Goal: Transaction & Acquisition: Obtain resource

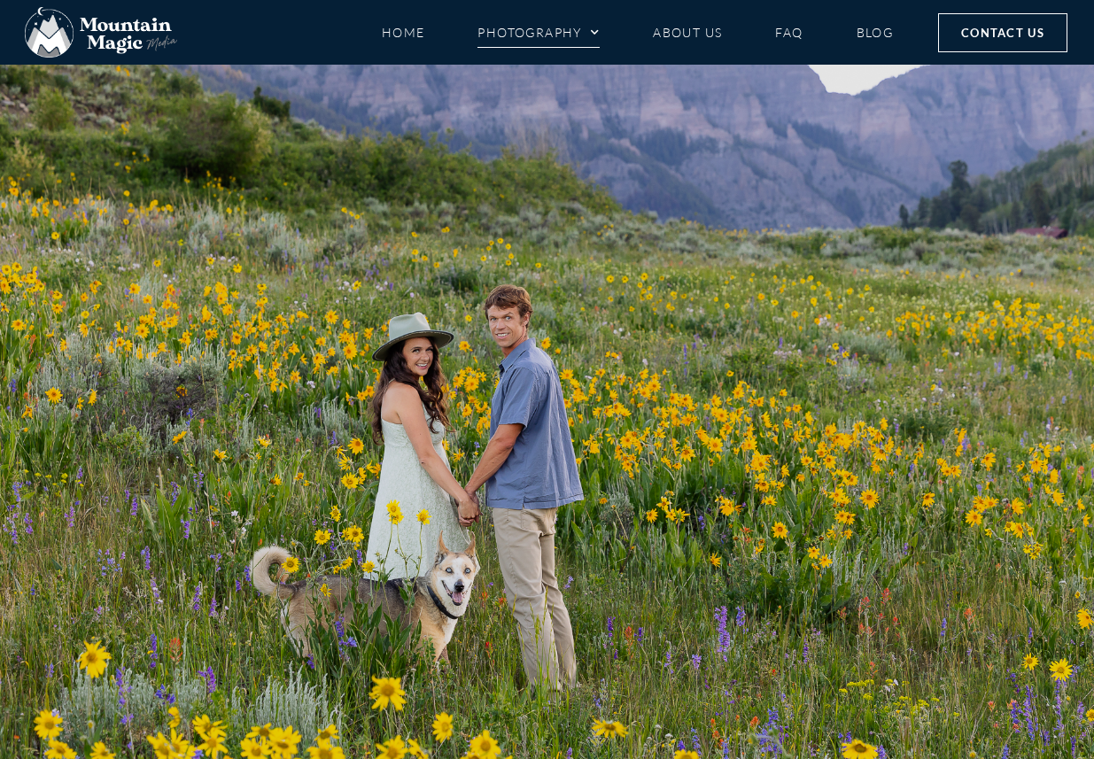
click at [595, 33] on span "Menu" at bounding box center [591, 32] width 18 height 27
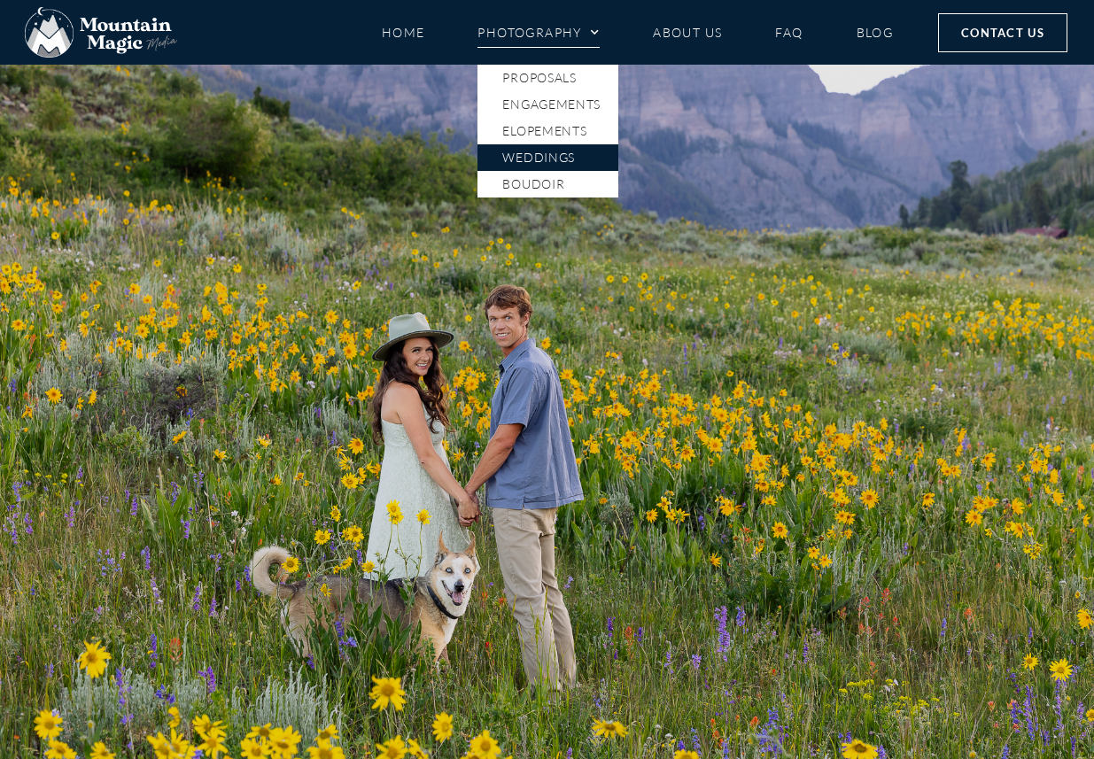
click at [544, 163] on link "Weddings" at bounding box center [547, 157] width 141 height 27
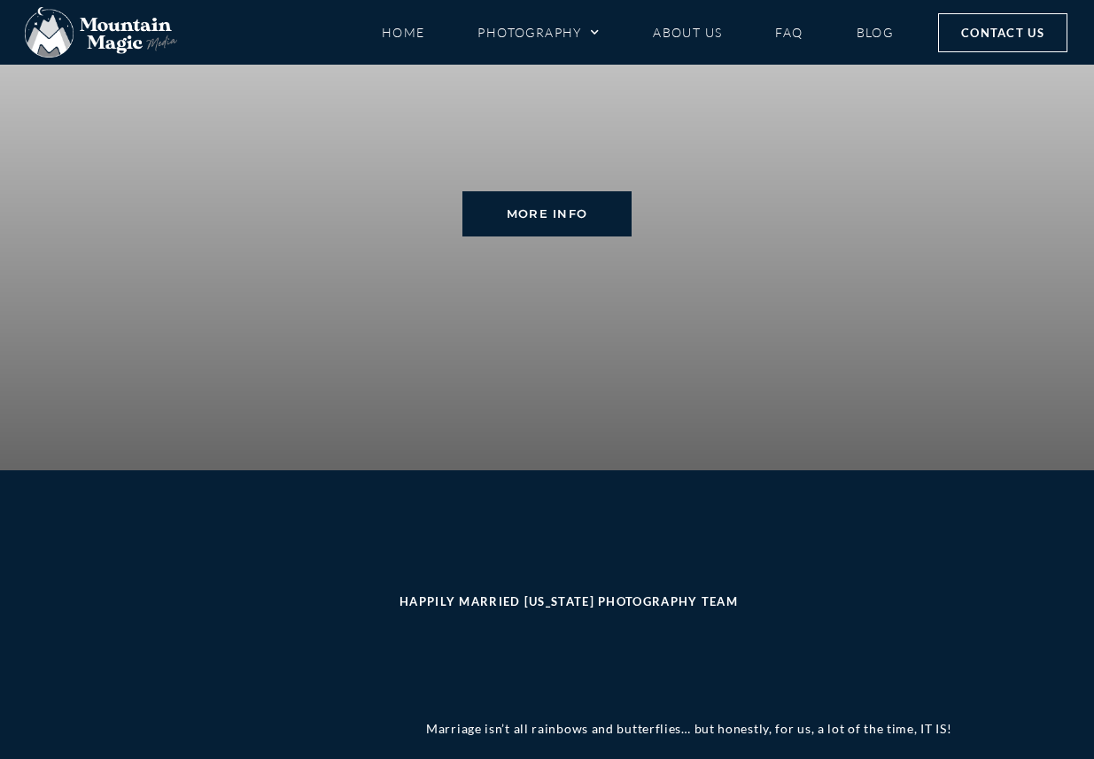
scroll to position [4327, 0]
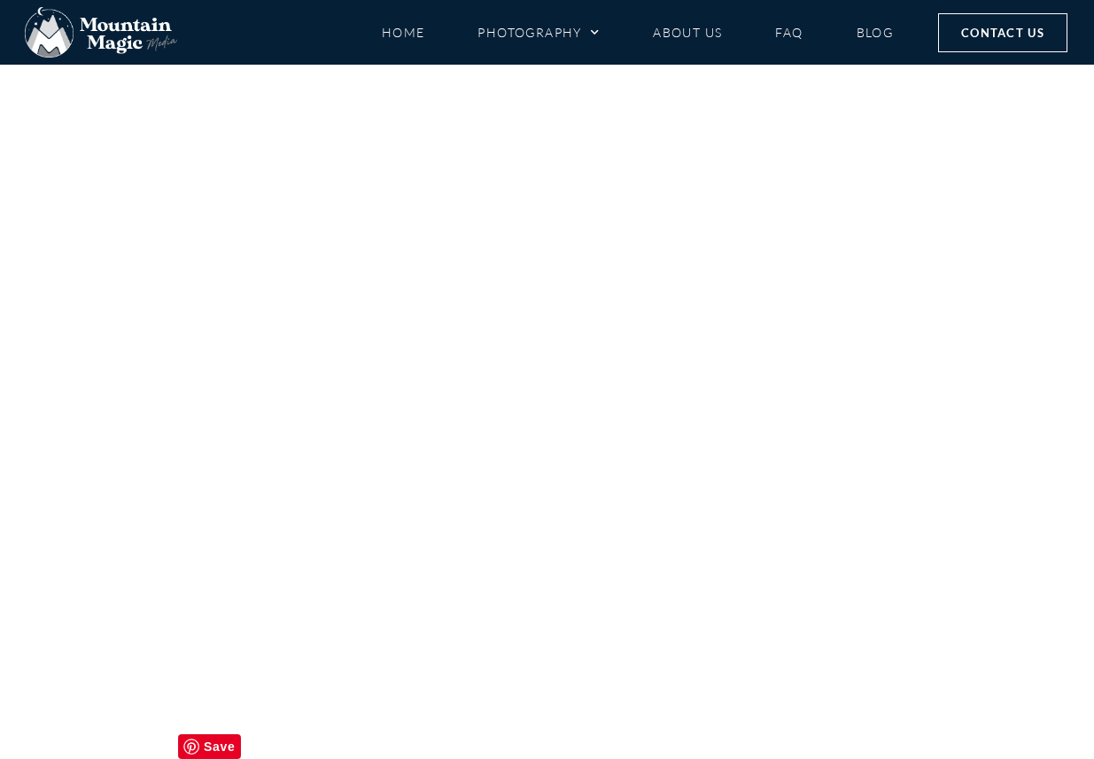
scroll to position [6865, 0]
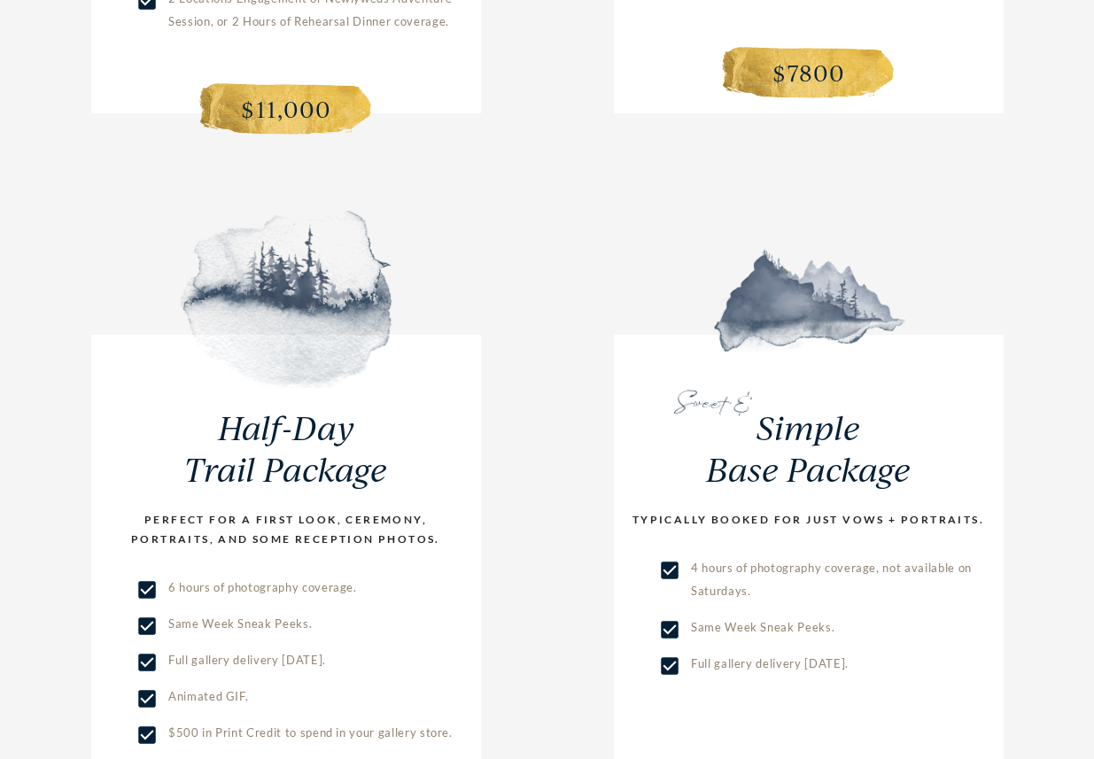
scroll to position [4572, 0]
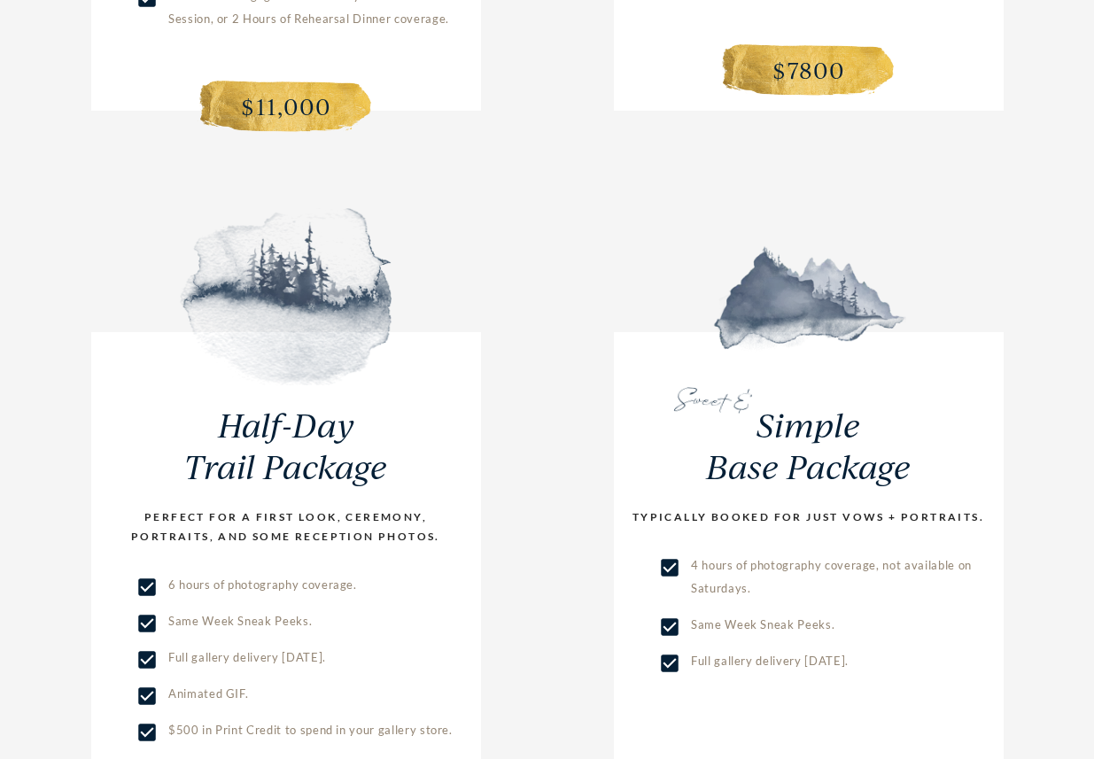
click at [601, 434] on div "For the go-getters Multi-Day Peak Package PERFECT FOR AN ALL-WEEKEND CELEBRATIO…" at bounding box center [546, 180] width 1023 height 1318
